Goal: Book appointment/travel/reservation

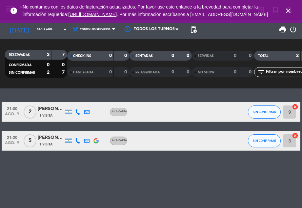
click at [286, 13] on icon "close" at bounding box center [288, 11] width 8 height 8
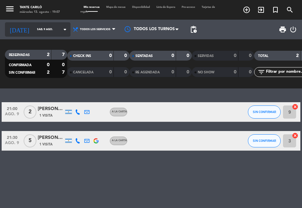
click at [61, 31] on icon "arrow_drop_down" at bounding box center [65, 30] width 8 height 8
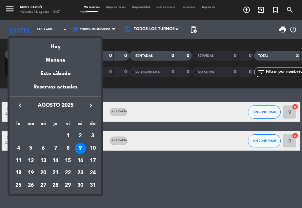
click at [41, 162] on div "13" at bounding box center [43, 160] width 11 height 11
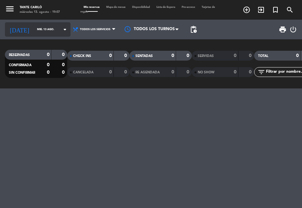
click at [61, 29] on icon "arrow_drop_down" at bounding box center [65, 30] width 8 height 8
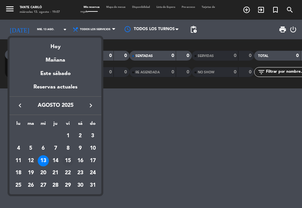
click at [70, 160] on div "15" at bounding box center [67, 160] width 11 height 11
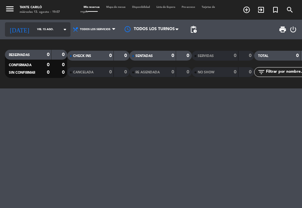
click at [61, 30] on icon "arrow_drop_down" at bounding box center [65, 30] width 8 height 8
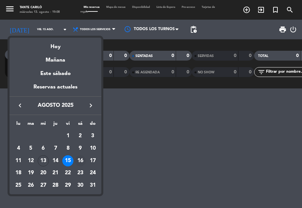
click at [81, 164] on div "16" at bounding box center [80, 160] width 11 height 11
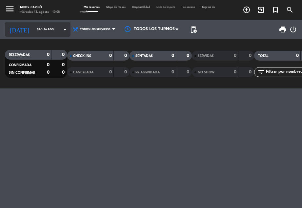
click at [61, 29] on icon "arrow_drop_down" at bounding box center [65, 30] width 8 height 8
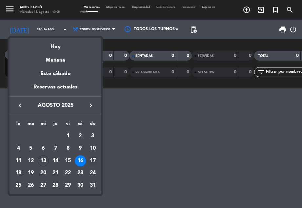
click at [91, 159] on div "17" at bounding box center [92, 160] width 11 height 11
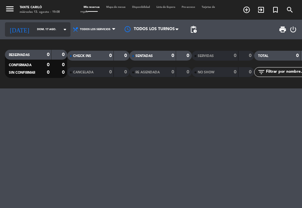
click at [61, 29] on icon "arrow_drop_down" at bounding box center [65, 30] width 8 height 8
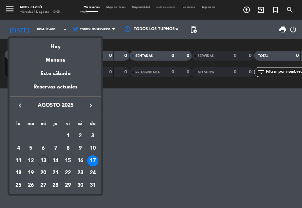
click at [58, 161] on div "14" at bounding box center [55, 160] width 11 height 11
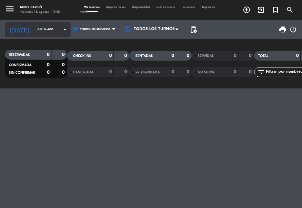
click at [61, 30] on icon "arrow_drop_down" at bounding box center [65, 30] width 8 height 8
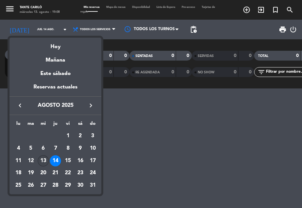
click at [46, 159] on div "13" at bounding box center [43, 160] width 11 height 11
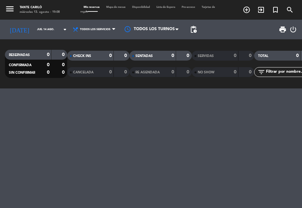
type input "mié. 13 ago."
